Goal: Information Seeking & Learning: Check status

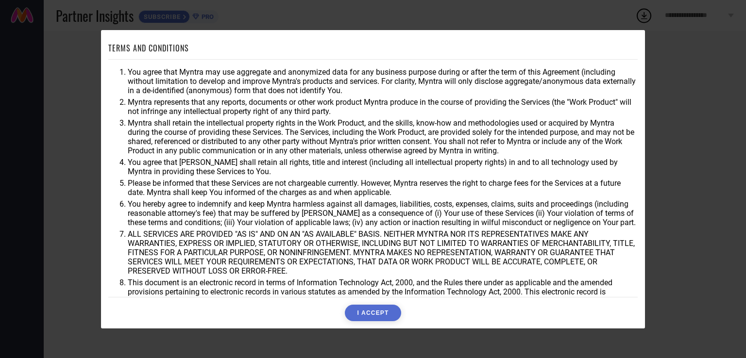
click at [375, 312] on button "I ACCEPT" at bounding box center [373, 313] width 56 height 17
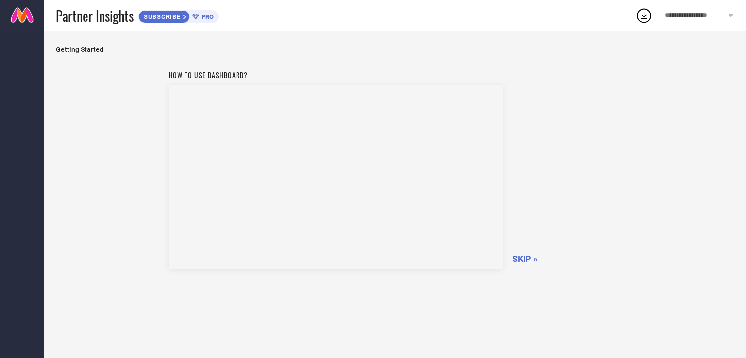
click at [525, 261] on span "SKIP »" at bounding box center [524, 259] width 25 height 10
